Goal: Task Accomplishment & Management: Complete application form

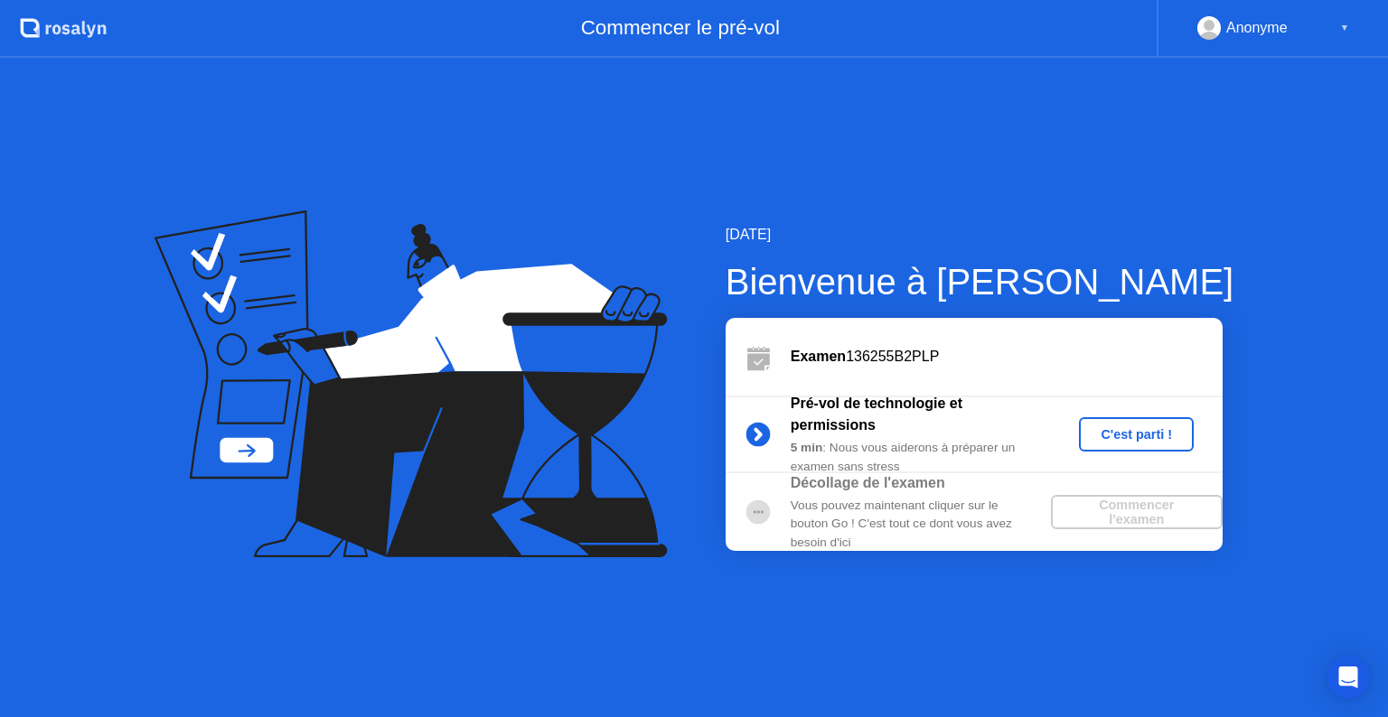
click at [1157, 518] on div "Commencer l'examen" at bounding box center [1136, 512] width 157 height 29
click at [1158, 430] on div "C'est parti !" at bounding box center [1136, 434] width 100 height 14
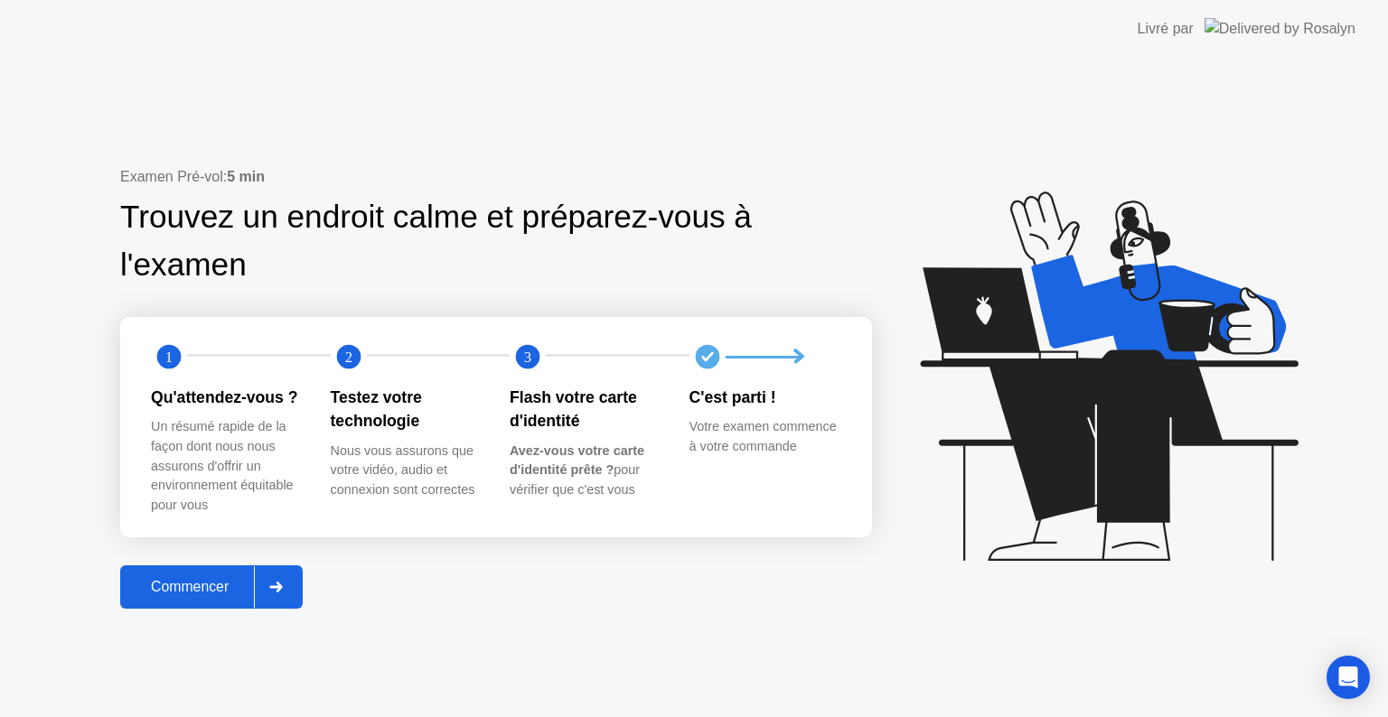
click at [214, 594] on div "Commencer" at bounding box center [190, 587] width 128 height 16
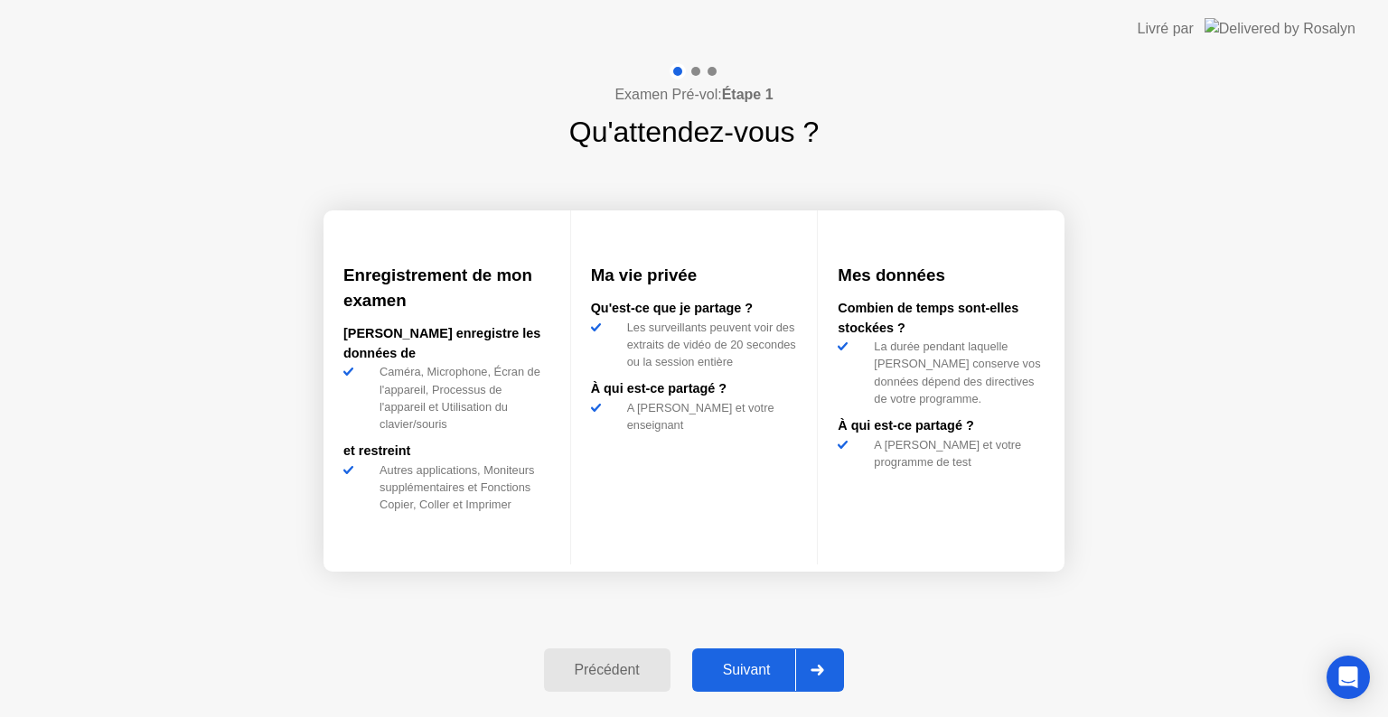
click at [835, 676] on div at bounding box center [816, 671] width 43 height 42
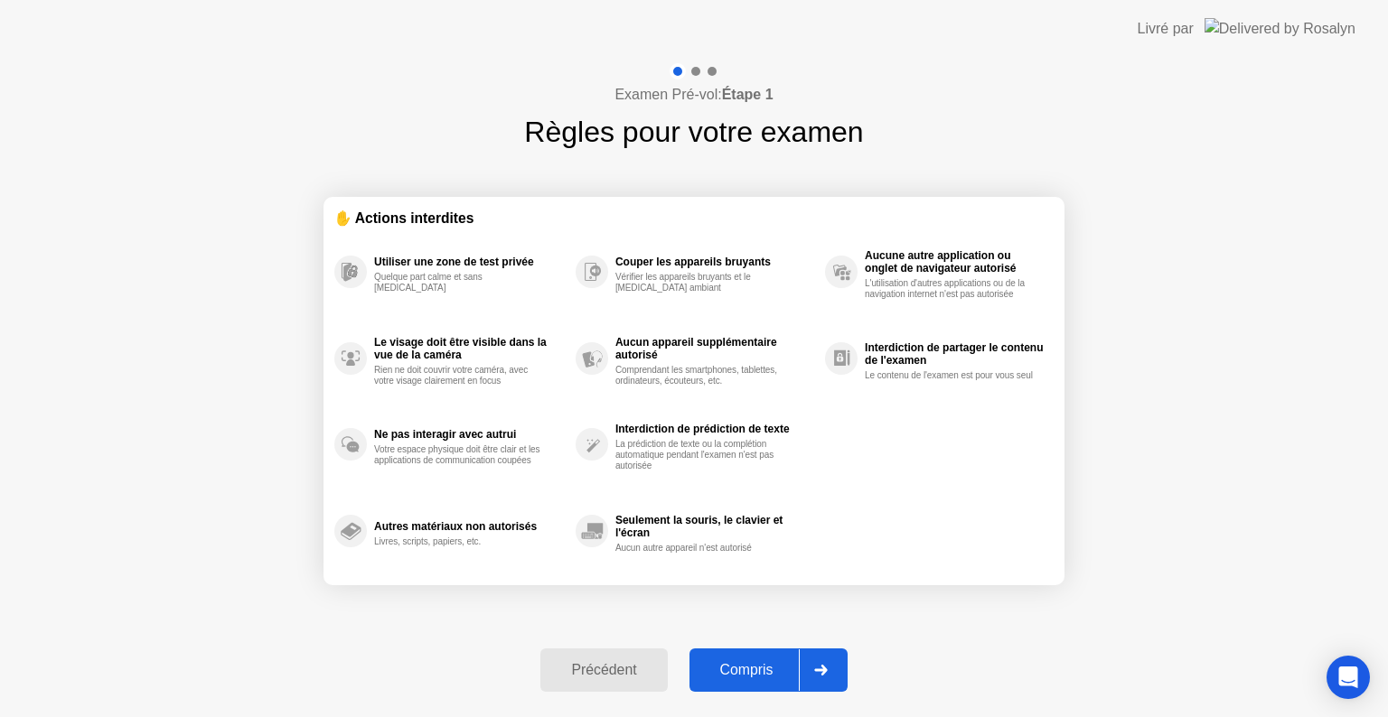
click at [766, 677] on div "Compris" at bounding box center [747, 670] width 104 height 16
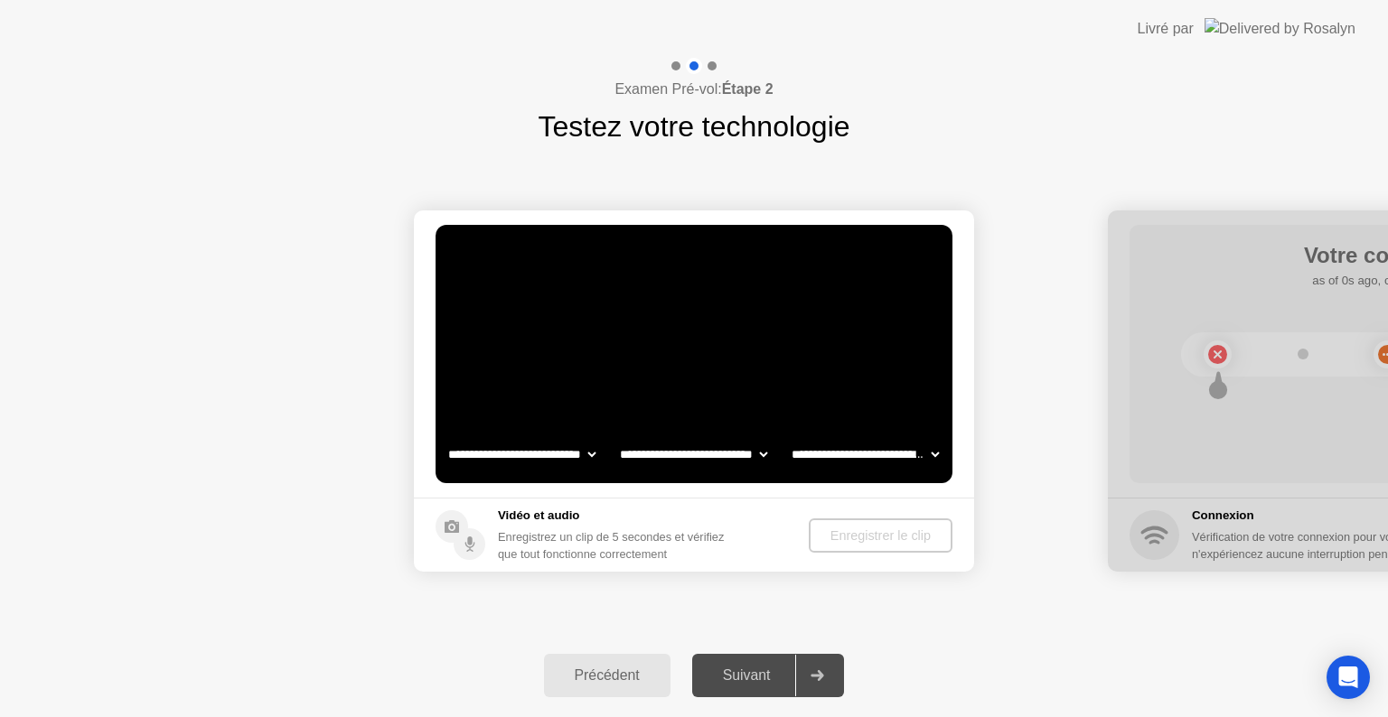
select select "**********"
select select "*******"
click at [894, 531] on div "Enregistrer le clip" at bounding box center [881, 536] width 129 height 14
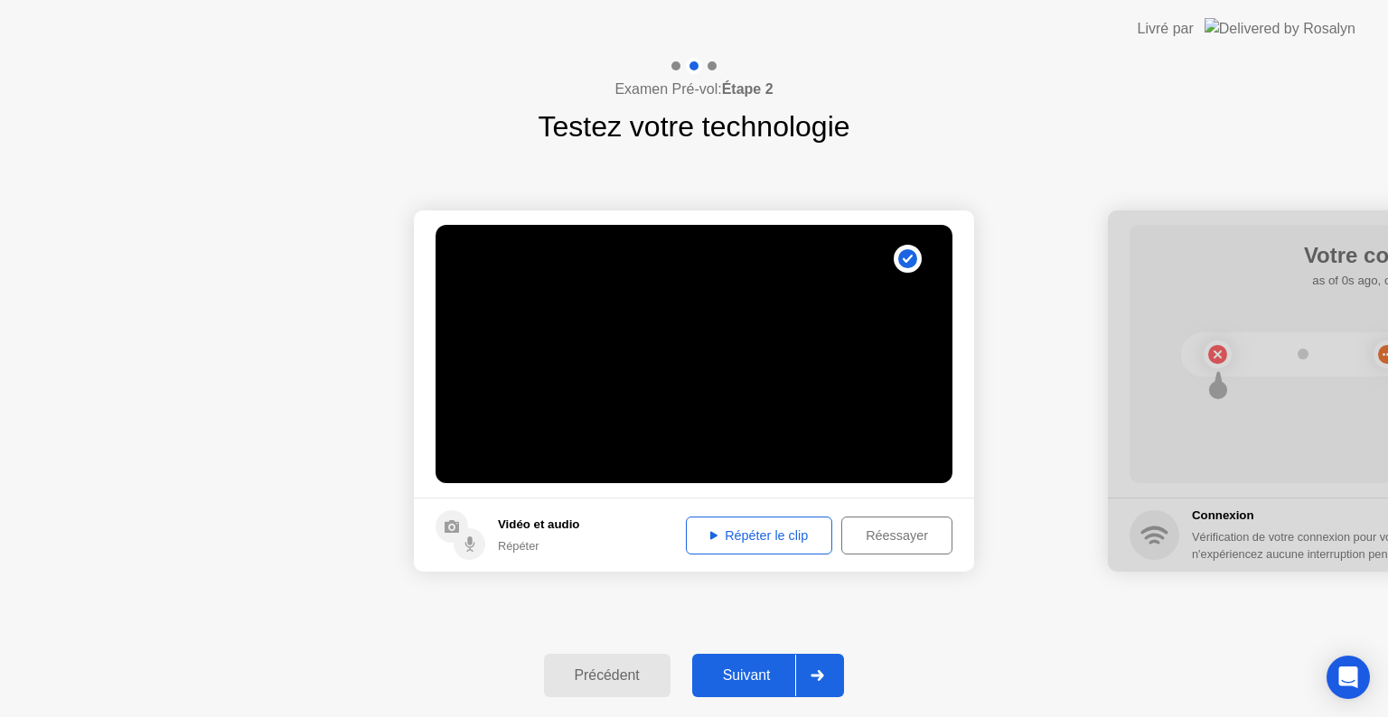
click at [790, 538] on div "Répéter le clip" at bounding box center [759, 536] width 134 height 14
click at [824, 672] on icon at bounding box center [817, 675] width 13 height 11
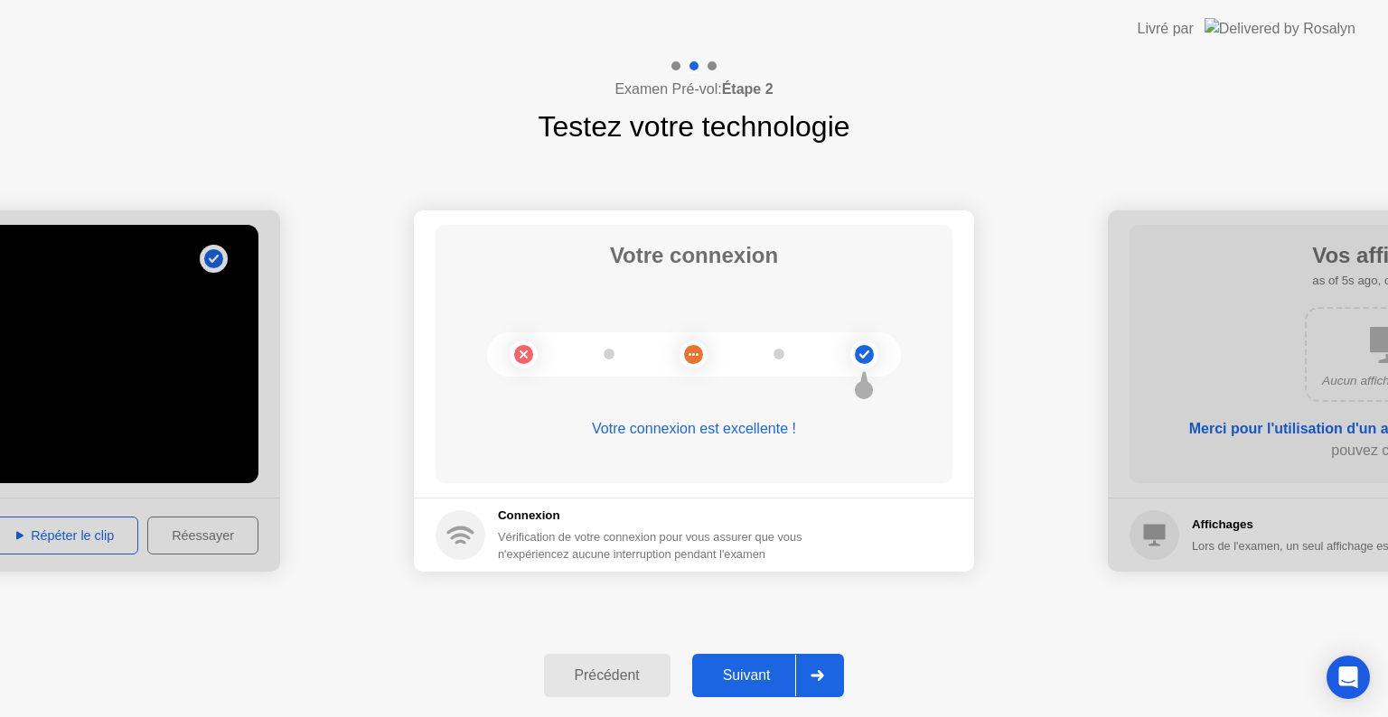
click at [813, 674] on div at bounding box center [816, 676] width 43 height 42
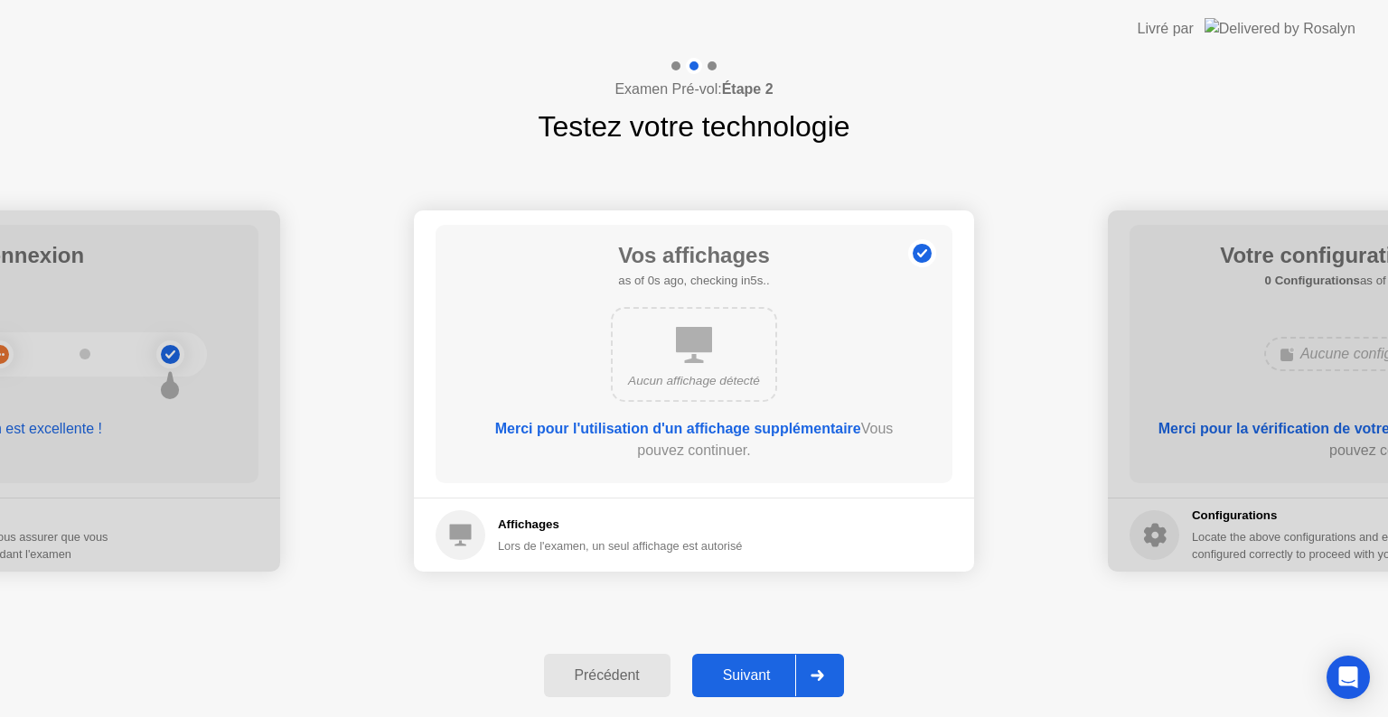
click at [813, 674] on div at bounding box center [816, 676] width 43 height 42
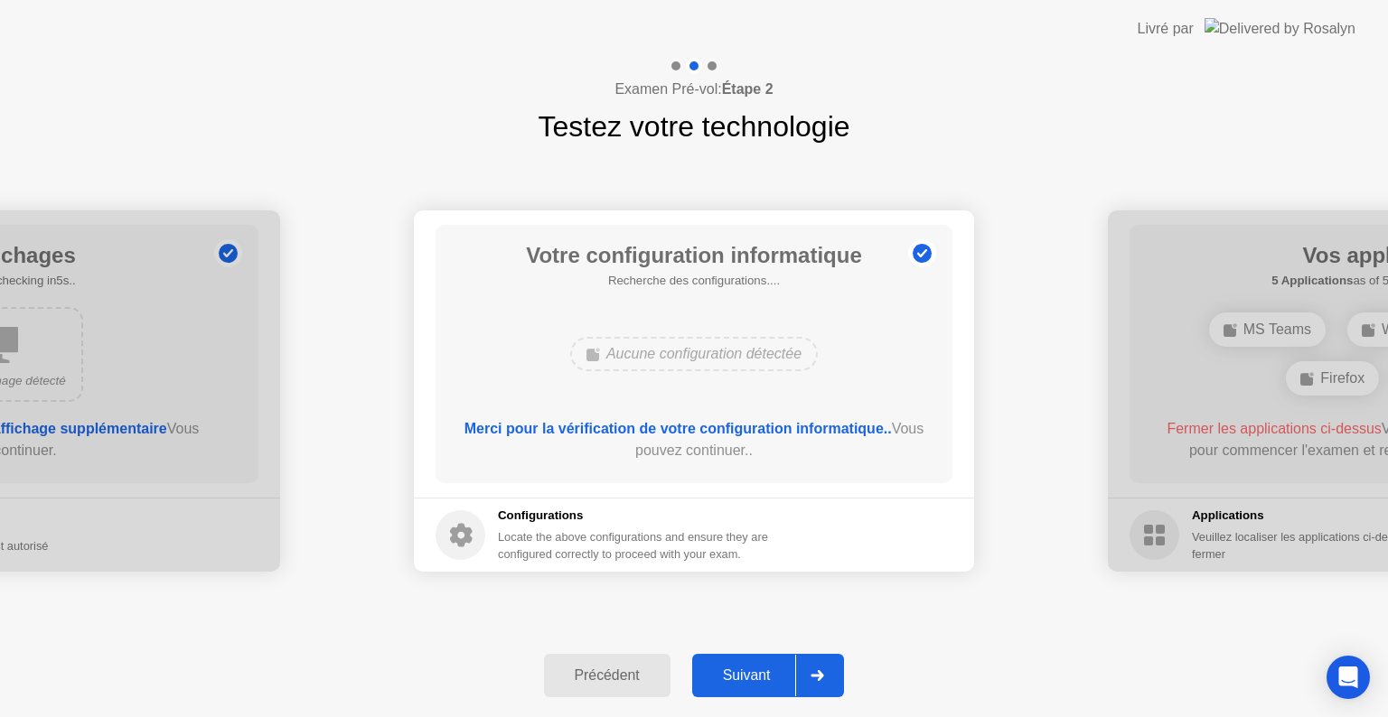
click at [813, 674] on div at bounding box center [816, 676] width 43 height 42
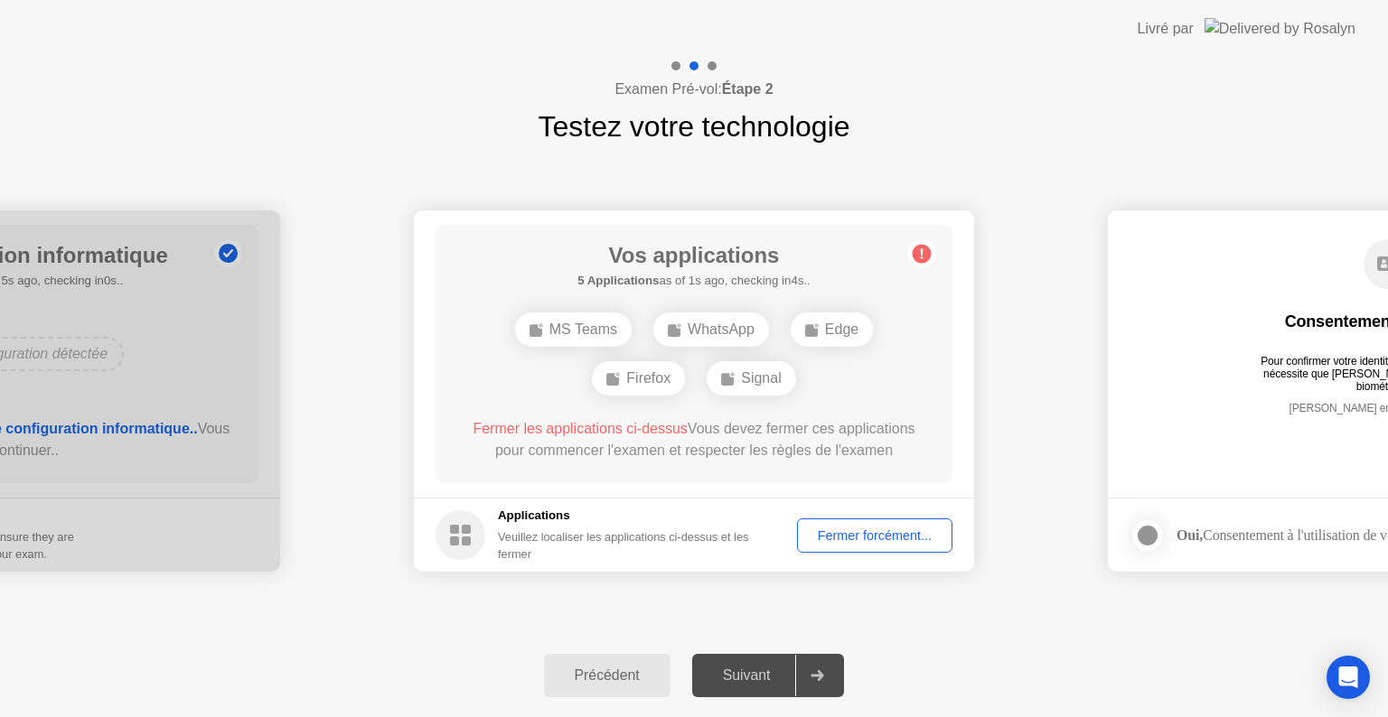
click at [581, 329] on div "MS Teams" at bounding box center [573, 330] width 117 height 34
click at [878, 529] on div "Fermer forcément..." at bounding box center [874, 536] width 143 height 14
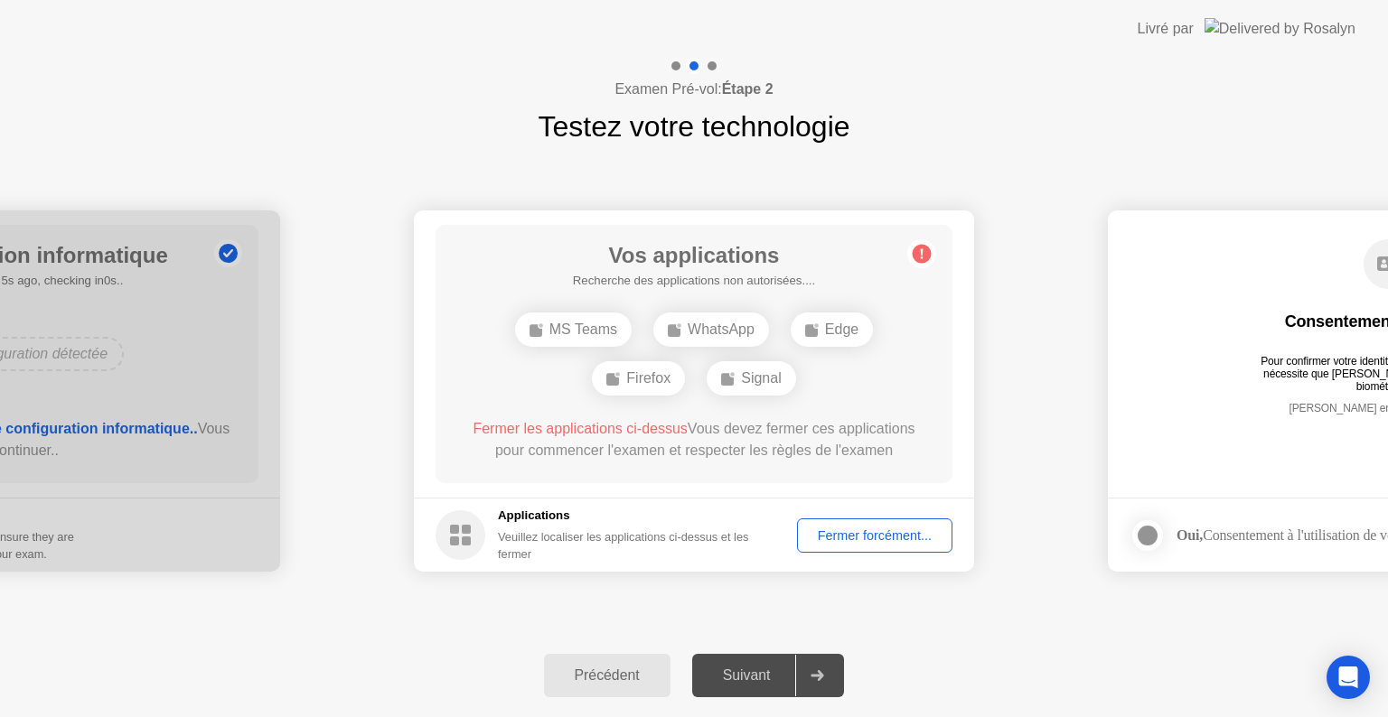
click at [847, 534] on div "Fermer forcément..." at bounding box center [874, 536] width 143 height 14
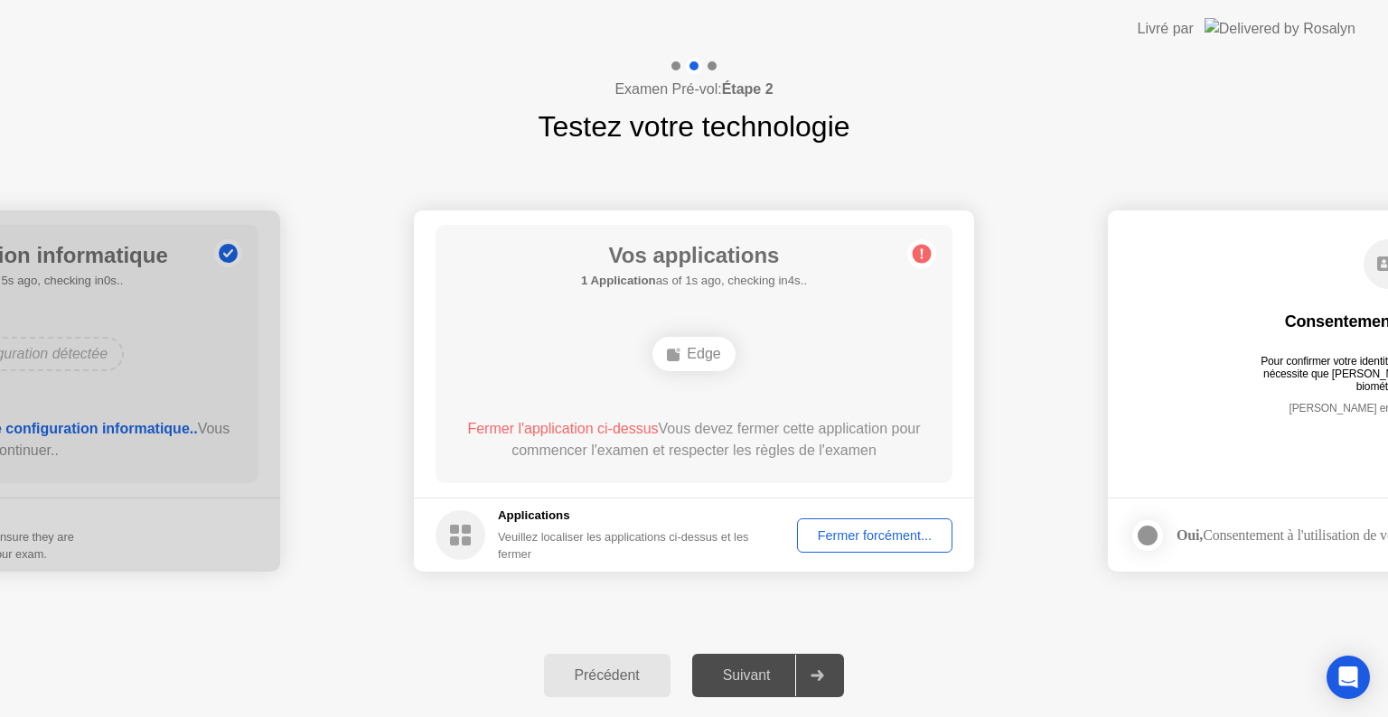
click at [925, 538] on div "Fermer forcément..." at bounding box center [874, 536] width 143 height 14
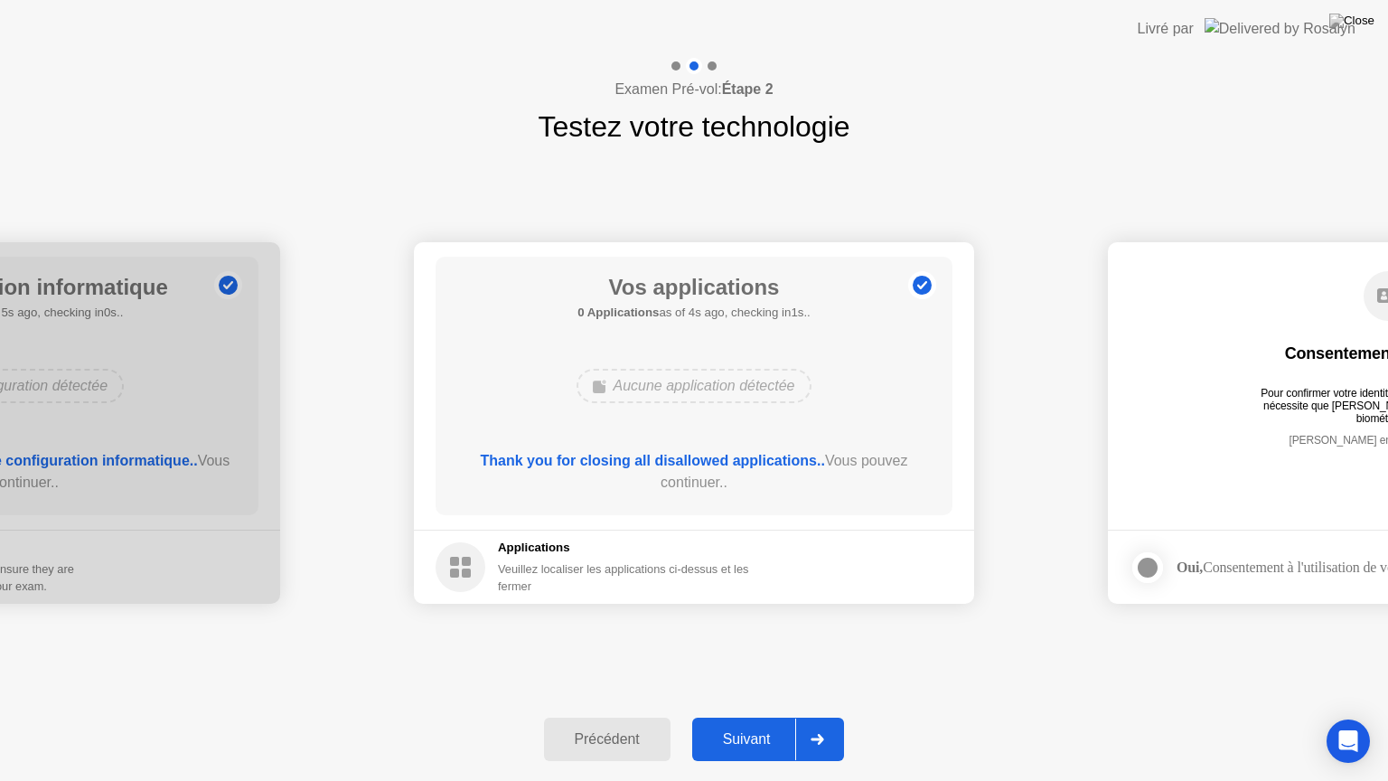
click at [812, 716] on div at bounding box center [816, 739] width 43 height 42
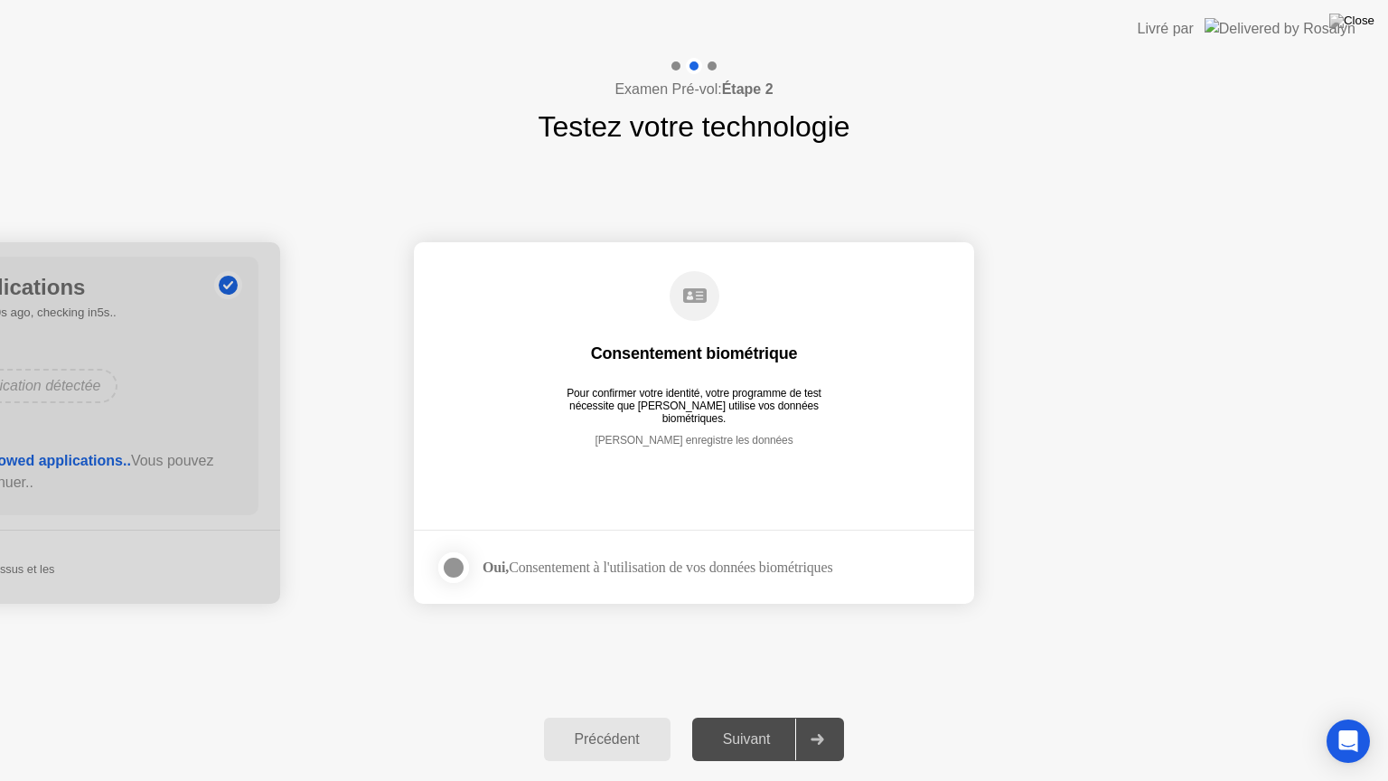
click at [458, 567] on div at bounding box center [454, 568] width 22 height 22
click at [825, 716] on div at bounding box center [816, 739] width 43 height 42
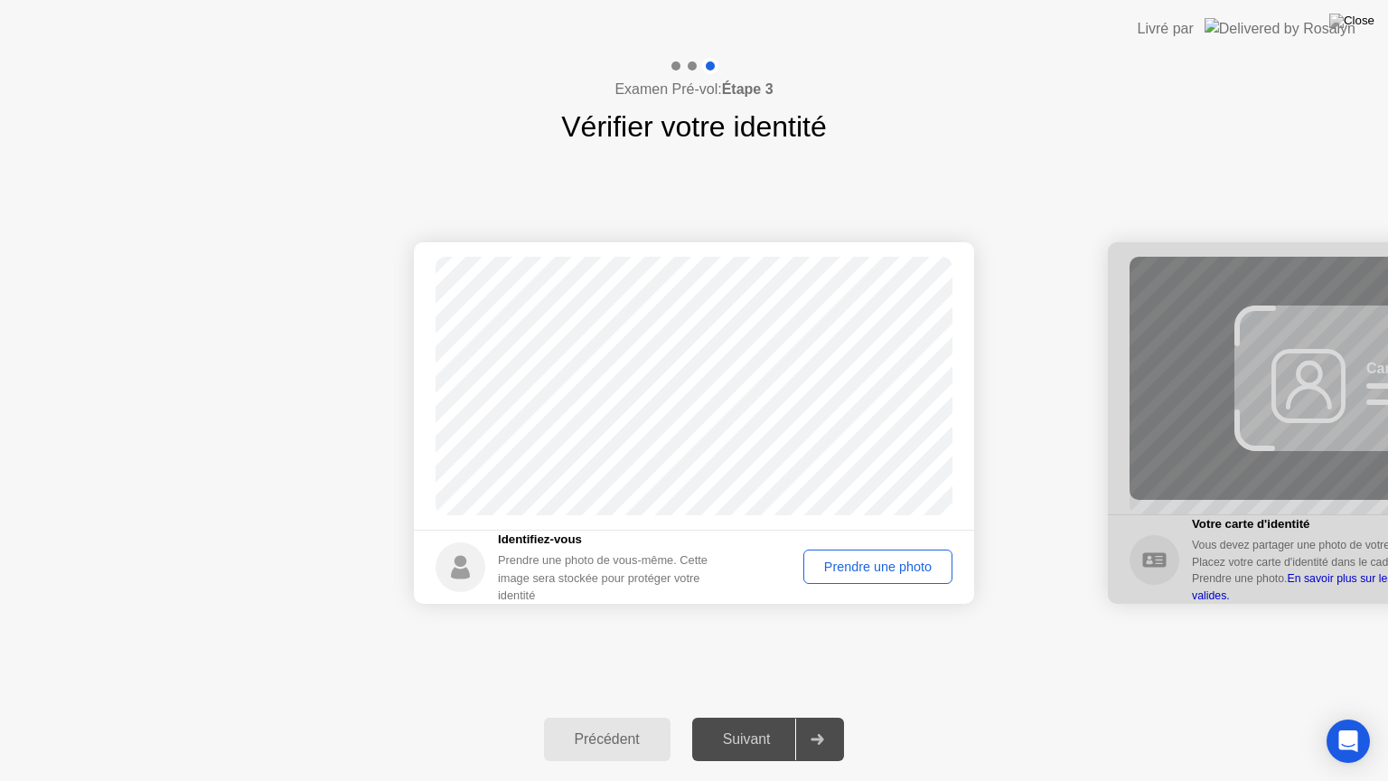
click at [893, 567] on div "Prendre une photo" at bounding box center [878, 566] width 136 height 14
click at [812, 716] on div at bounding box center [816, 739] width 43 height 42
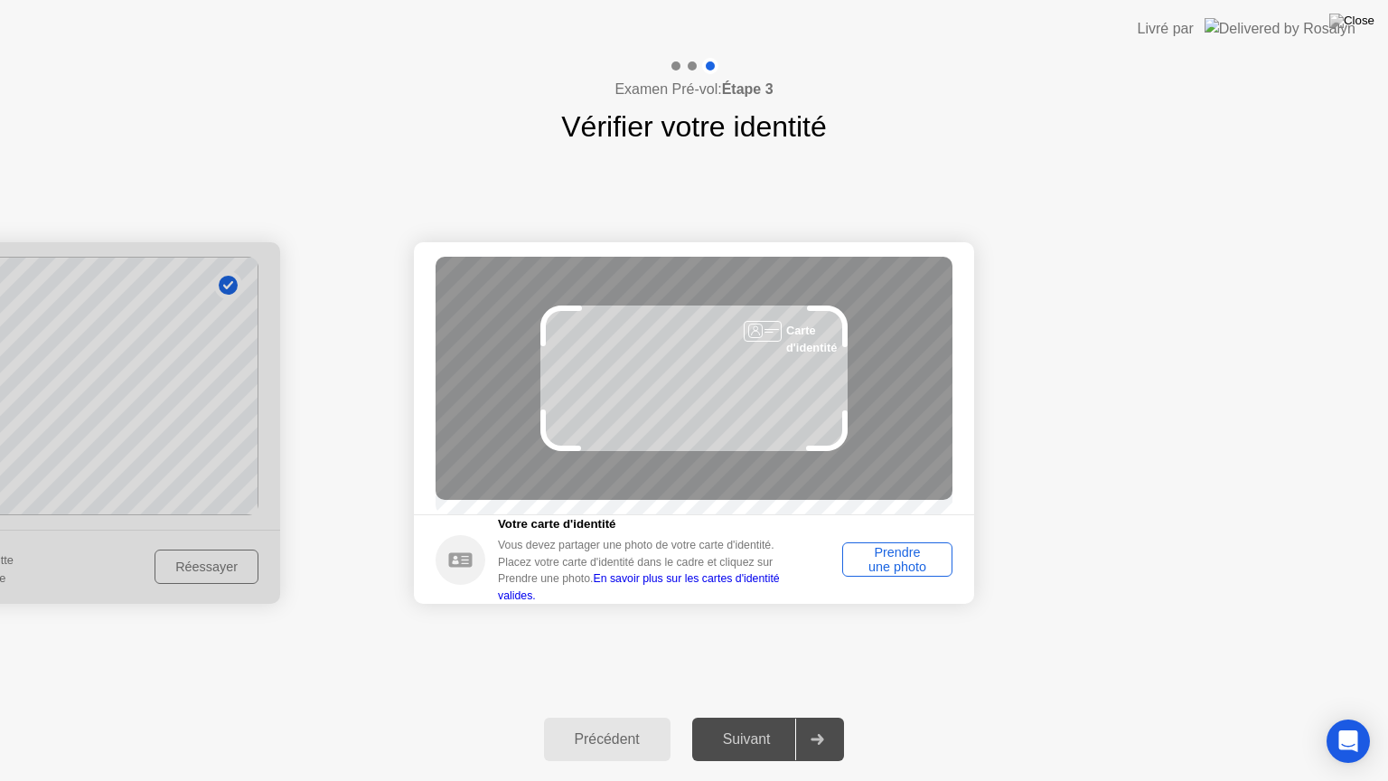
click at [888, 568] on div "Prendre une photo" at bounding box center [897, 559] width 98 height 29
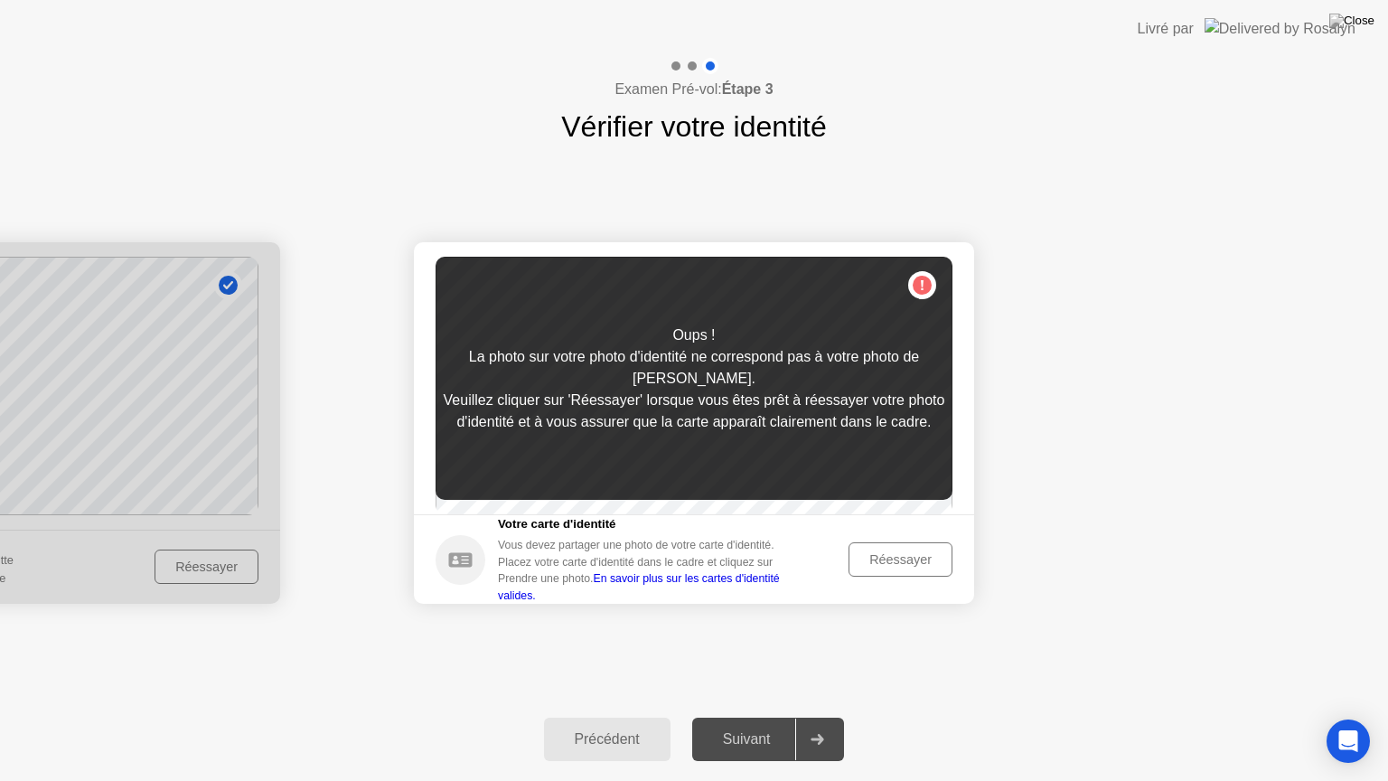
click at [888, 566] on div "Réessayer" at bounding box center [900, 559] width 91 height 14
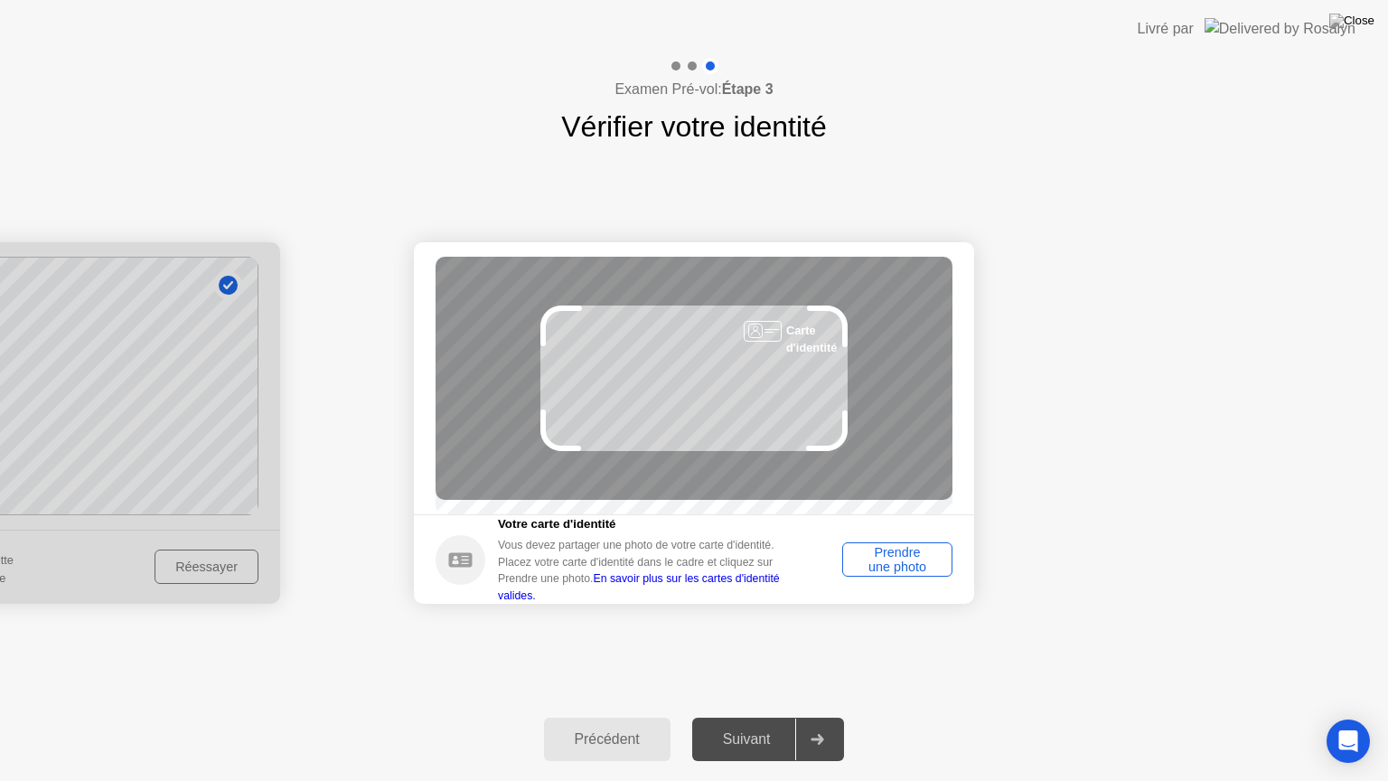
click at [918, 569] on div "Prendre une photo" at bounding box center [897, 559] width 98 height 29
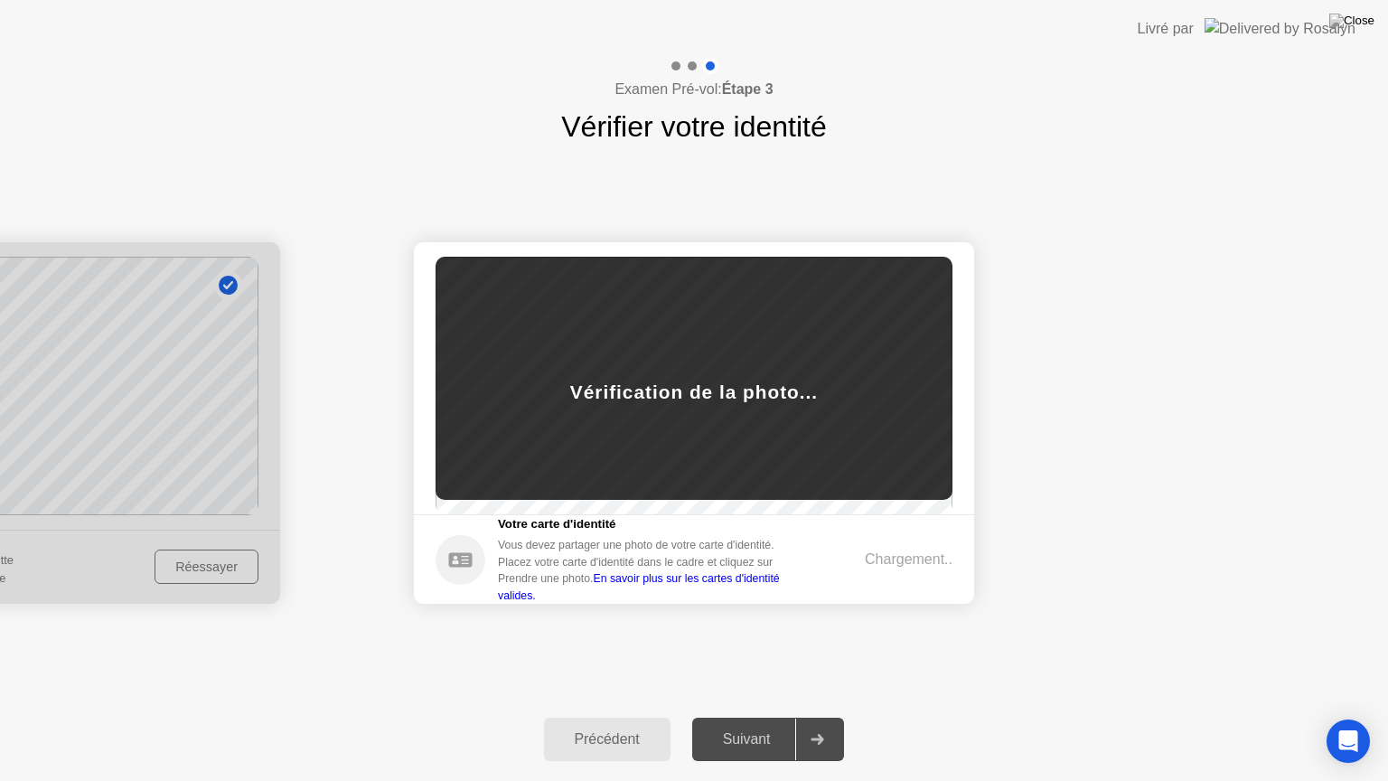
click at [918, 569] on div "Chargement.." at bounding box center [909, 559] width 88 height 22
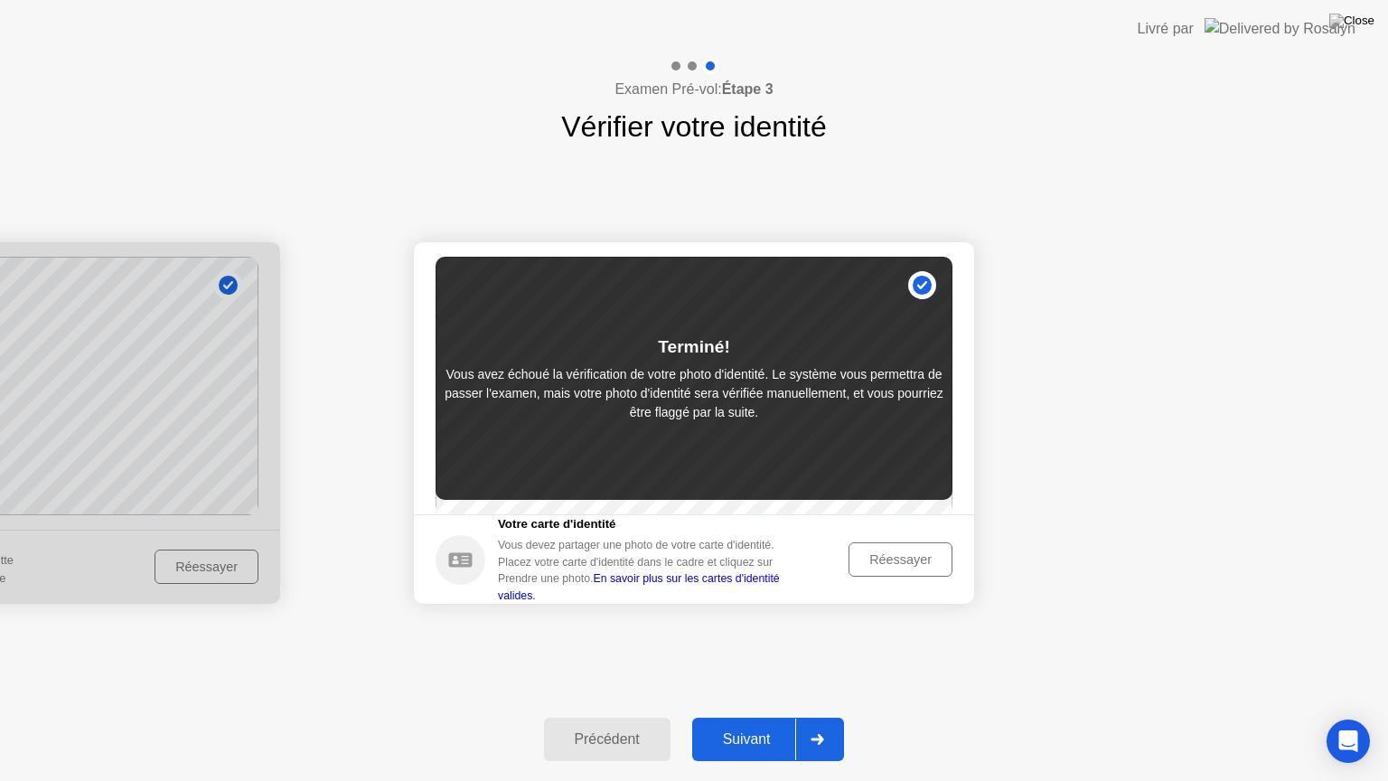
click at [918, 566] on div "Réessayer" at bounding box center [900, 559] width 91 height 14
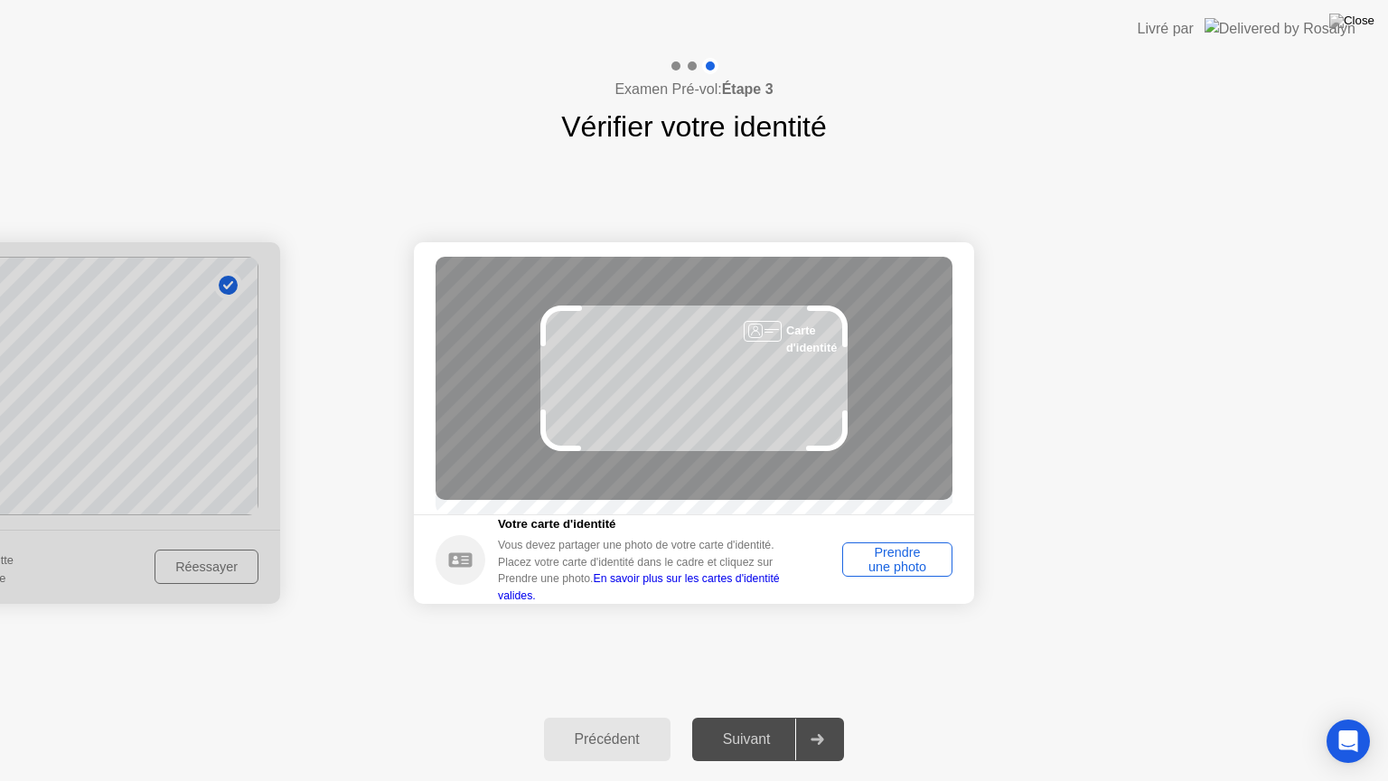
click at [918, 569] on div "Prendre une photo" at bounding box center [897, 559] width 98 height 29
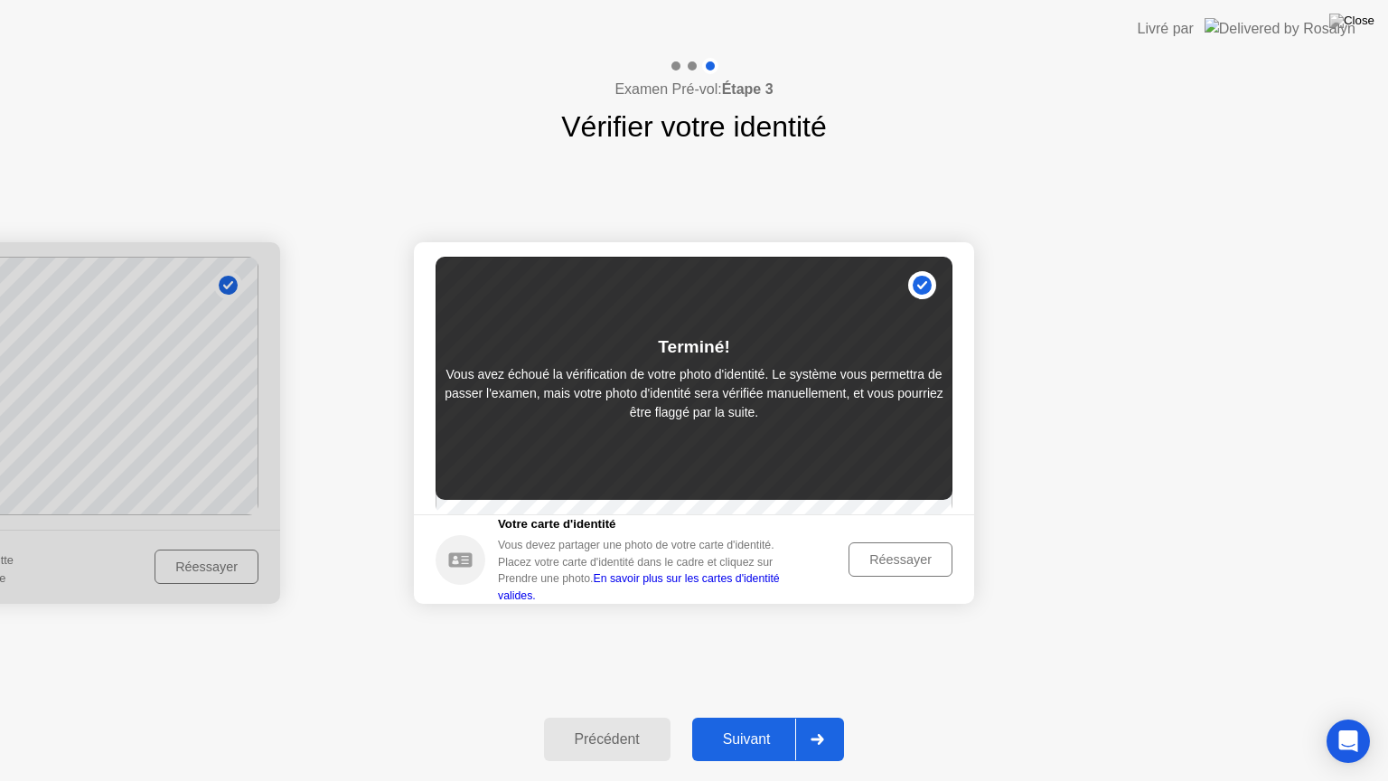
click at [918, 566] on div "Réessayer" at bounding box center [900, 559] width 91 height 14
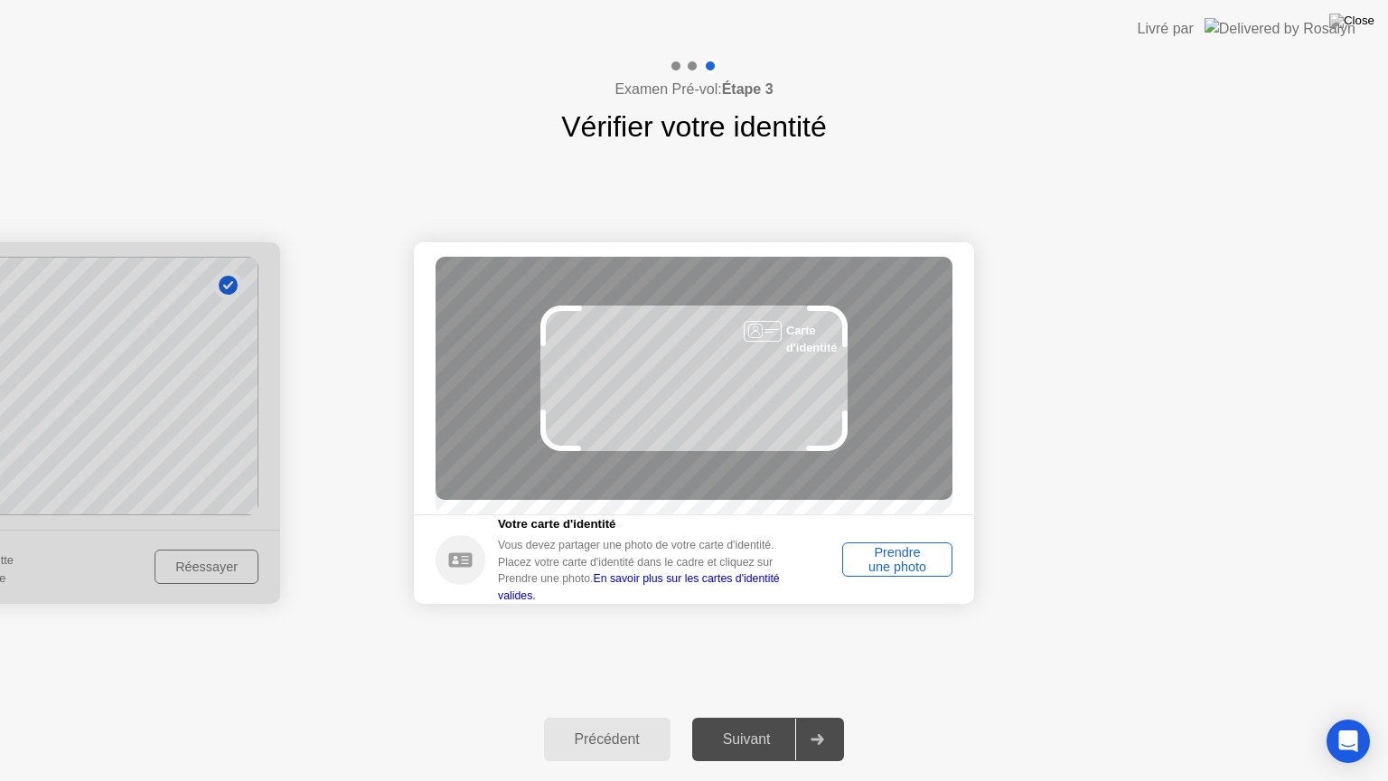
click at [918, 569] on div "Prendre une photo" at bounding box center [897, 559] width 98 height 29
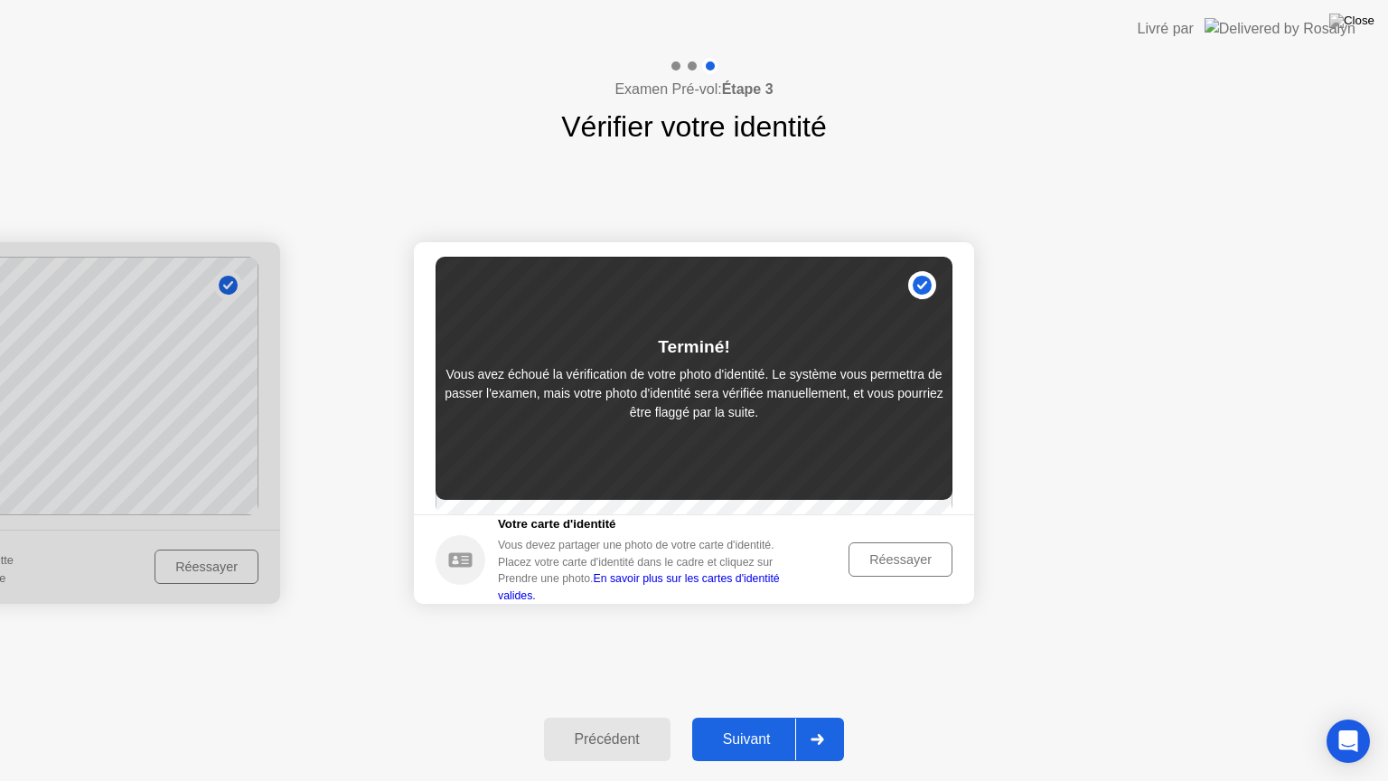
click at [821, 716] on div at bounding box center [816, 739] width 43 height 42
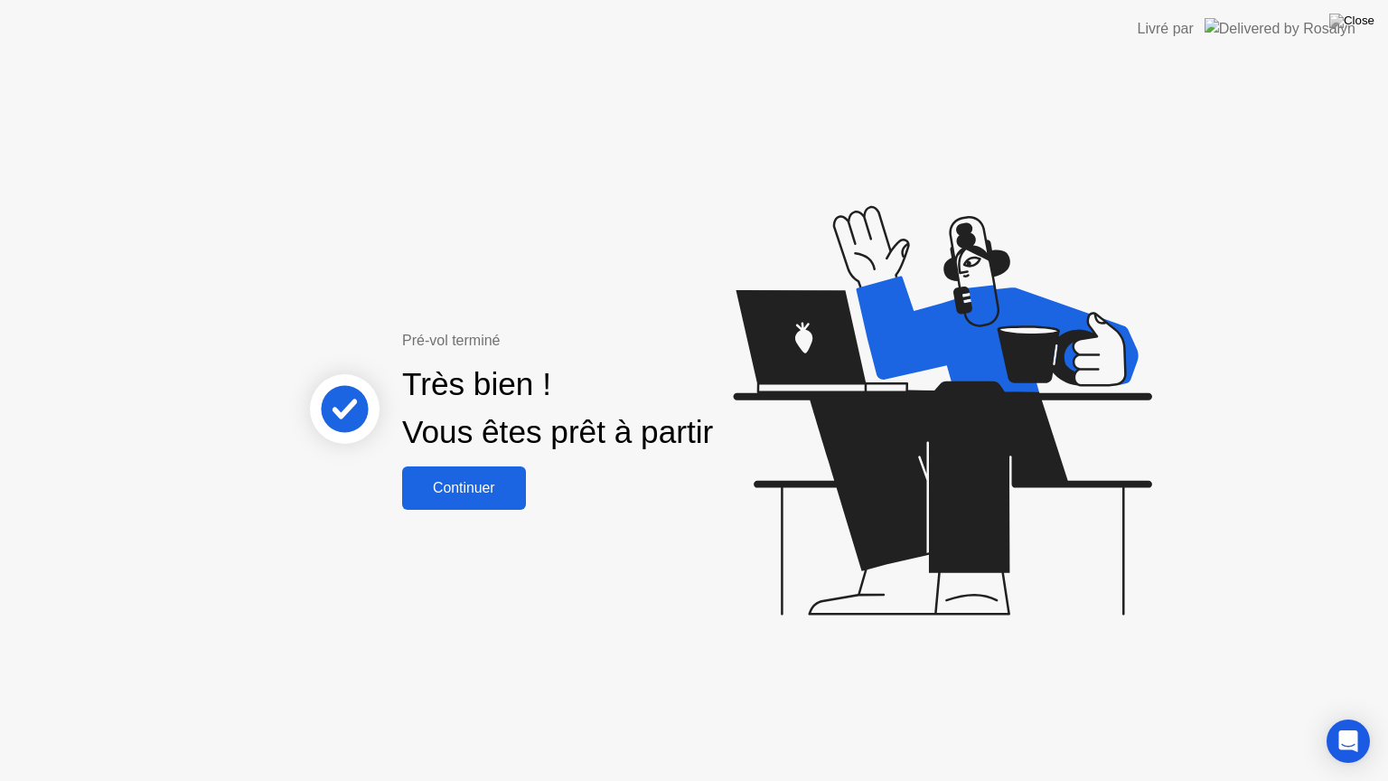
click at [482, 486] on div "Continuer" at bounding box center [463, 488] width 113 height 16
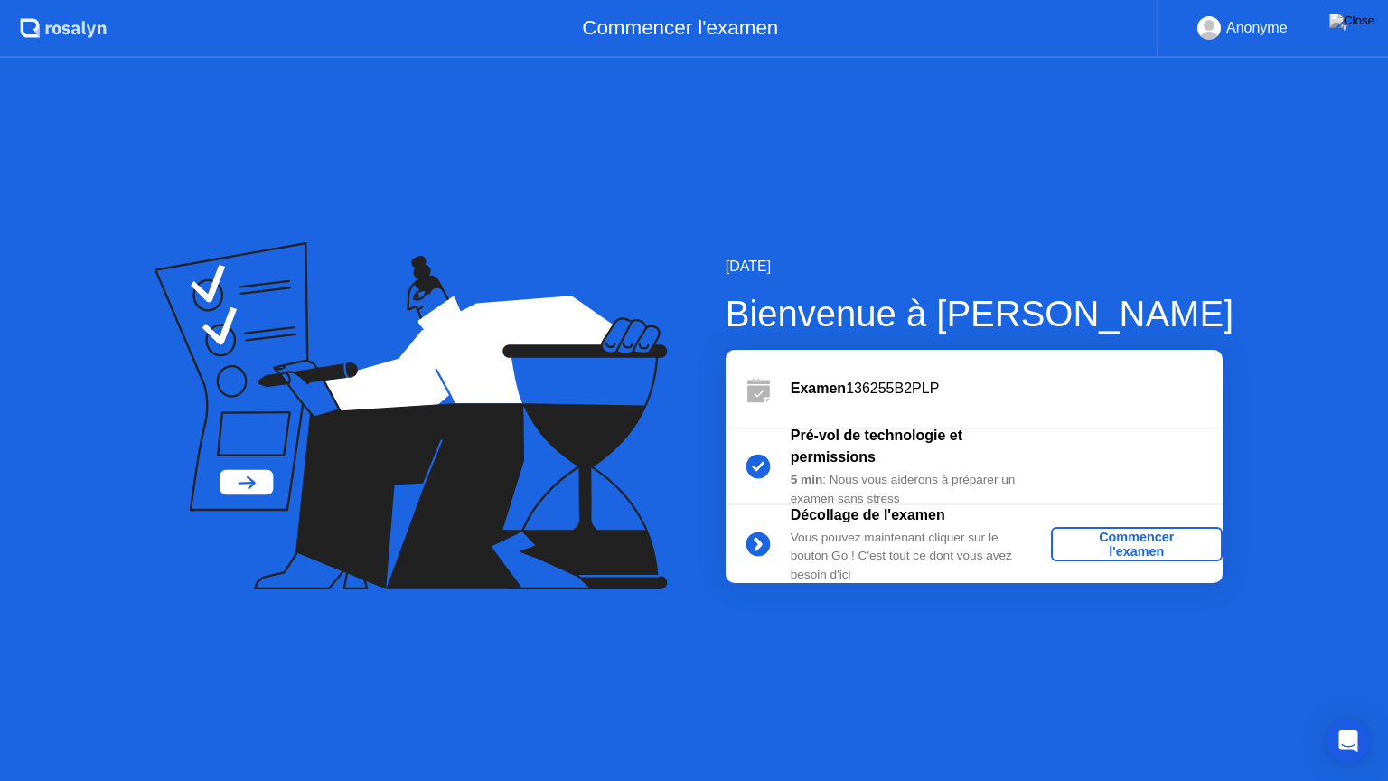
click at [1100, 542] on div "Commencer l'examen" at bounding box center [1136, 543] width 157 height 29
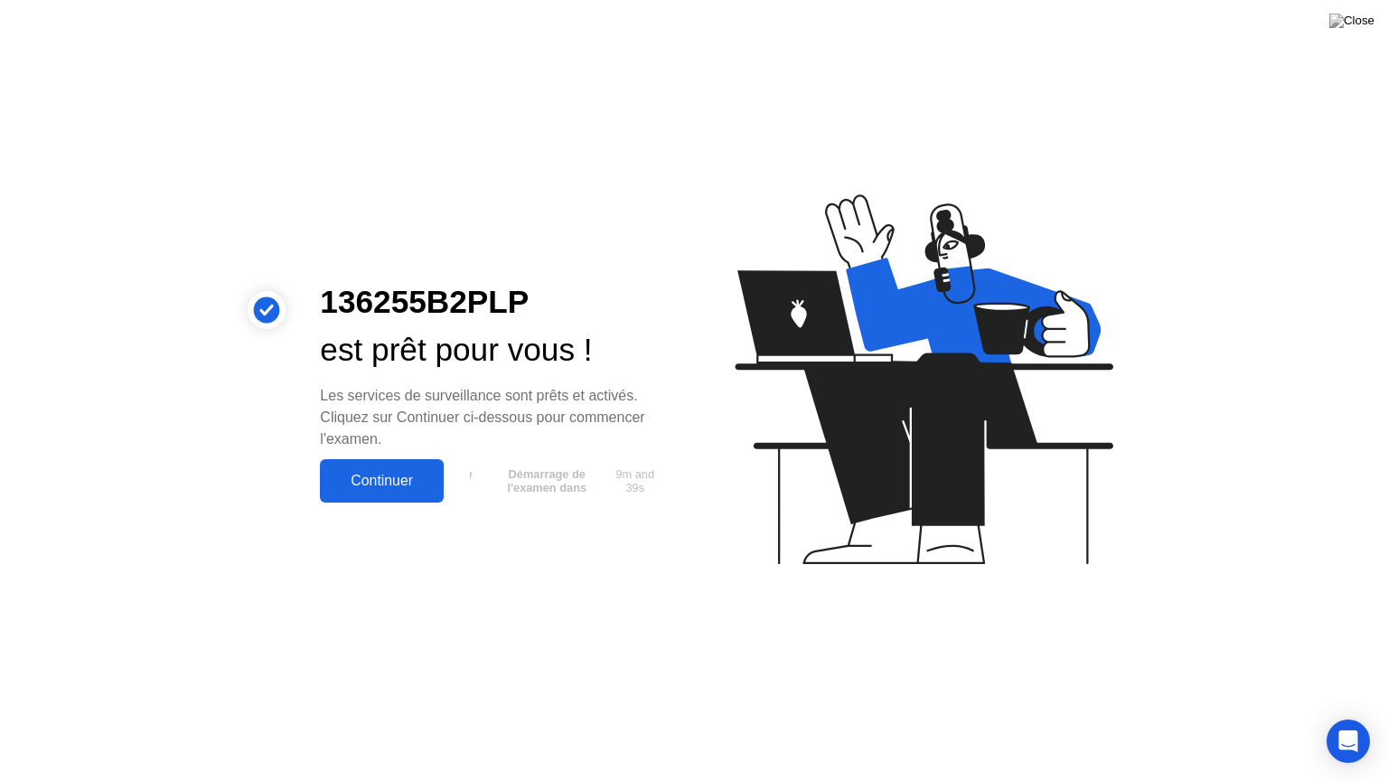
click at [395, 478] on div "Continuer" at bounding box center [381, 481] width 113 height 16
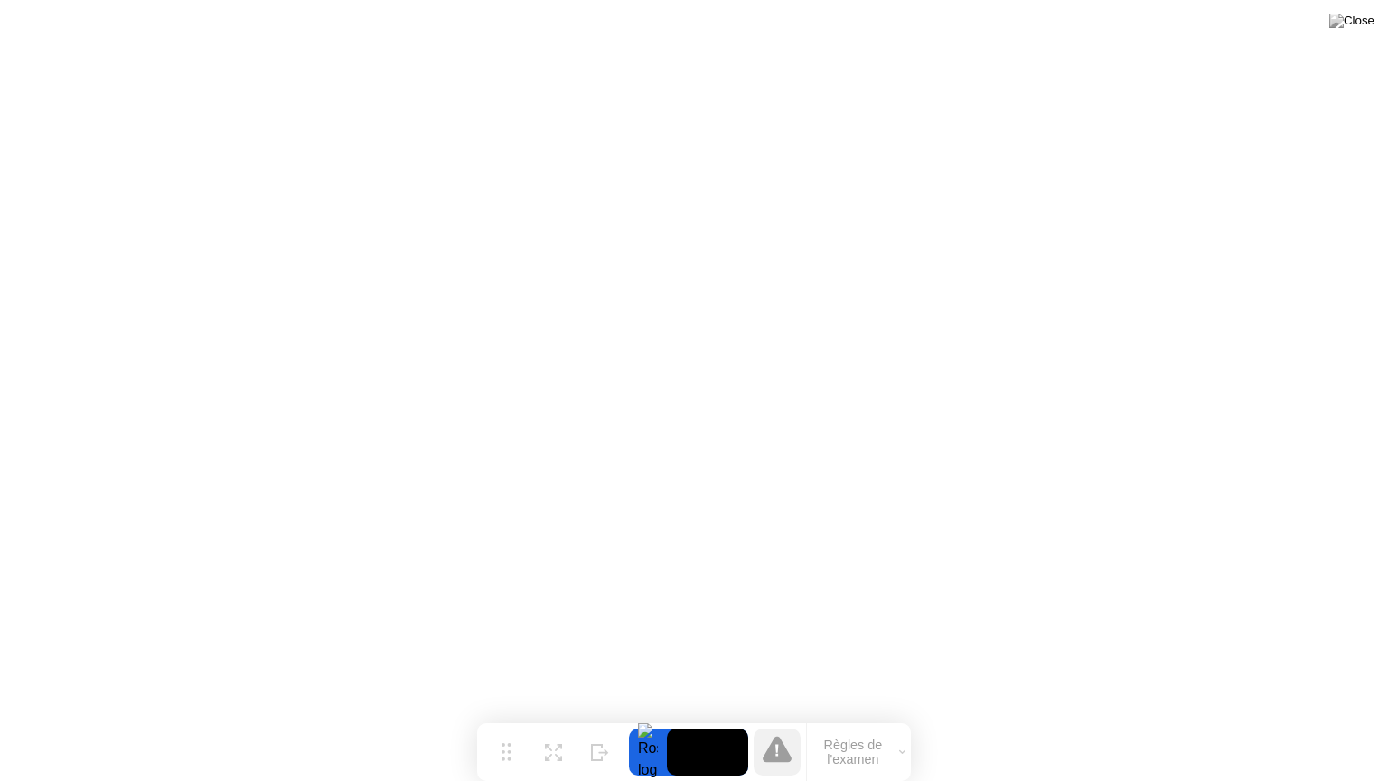
click at [882, 716] on button "Règles de l'examen" at bounding box center [859, 751] width 104 height 31
